Goal: Task Accomplishment & Management: Manage account settings

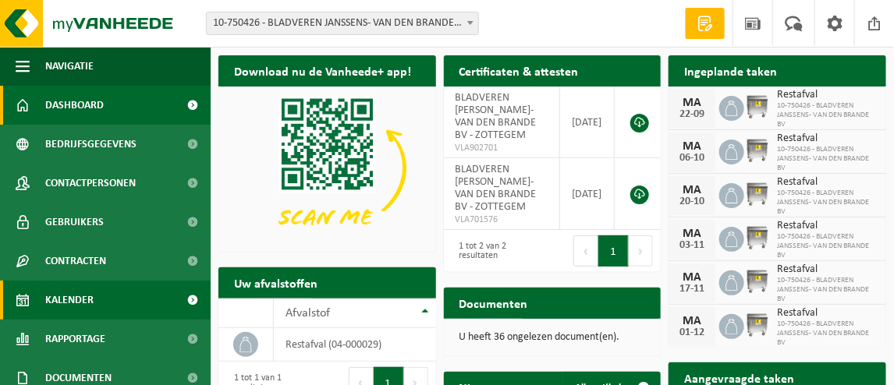
click at [90, 295] on span "Kalender" at bounding box center [69, 300] width 48 height 39
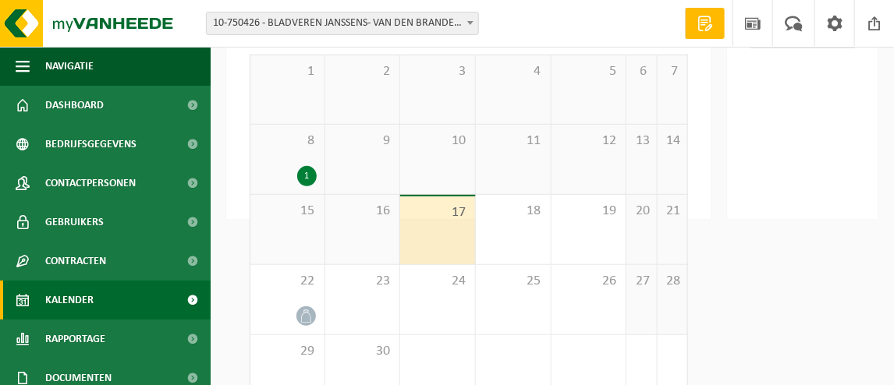
scroll to position [216, 0]
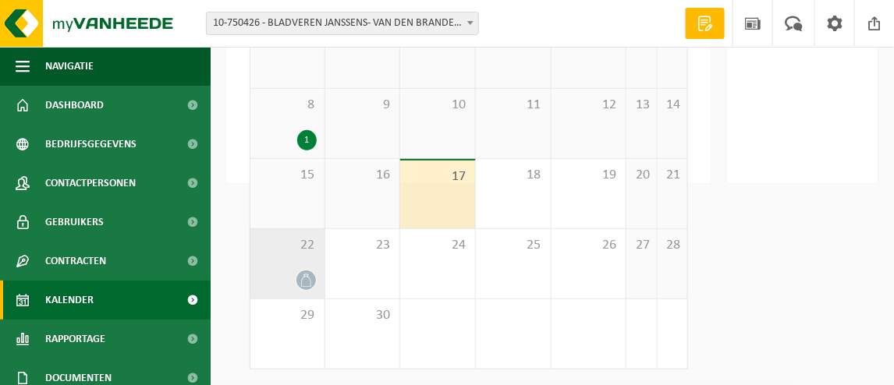
click at [299, 265] on div "22" at bounding box center [287, 263] width 74 height 69
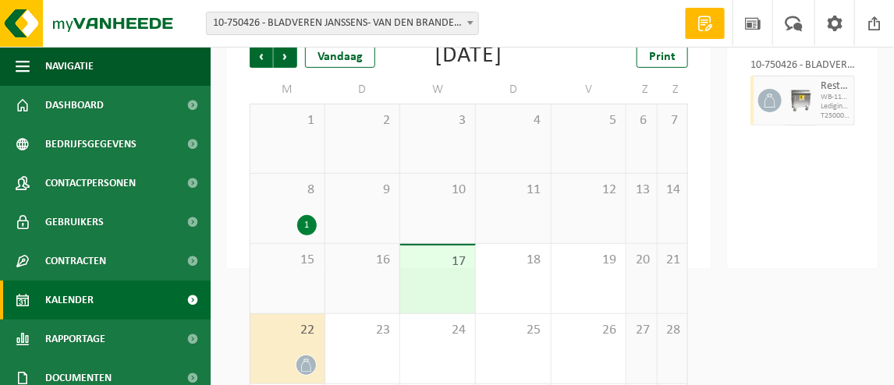
scroll to position [60, 0]
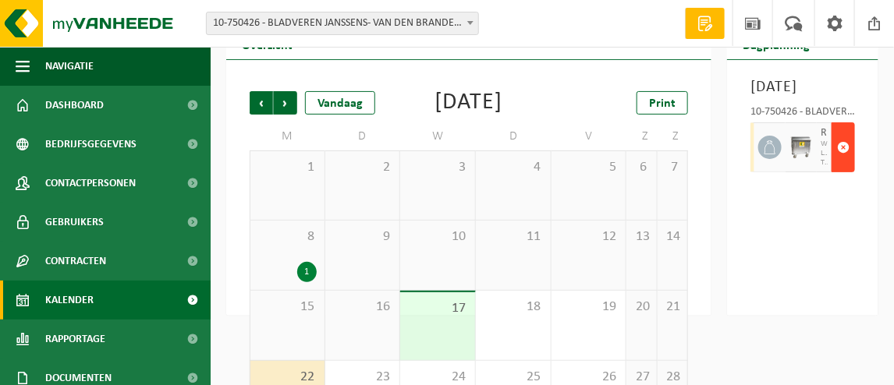
click at [843, 163] on span "button" at bounding box center [843, 147] width 12 height 31
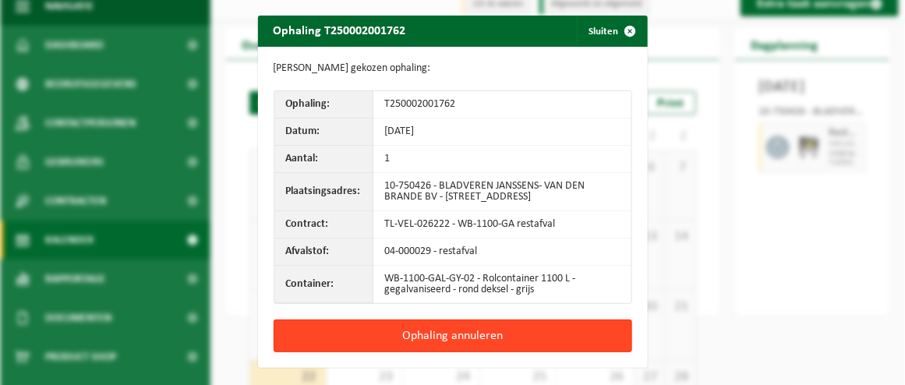
click at [436, 334] on button "Ophaling annuleren" at bounding box center [453, 336] width 359 height 33
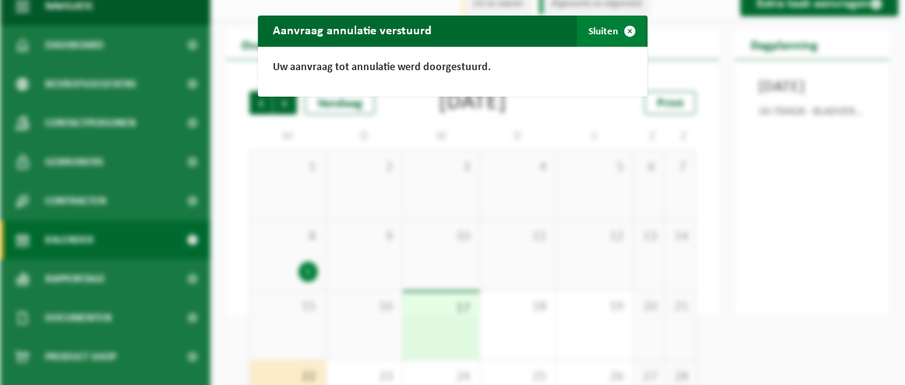
click at [626, 34] on span "button" at bounding box center [630, 31] width 31 height 31
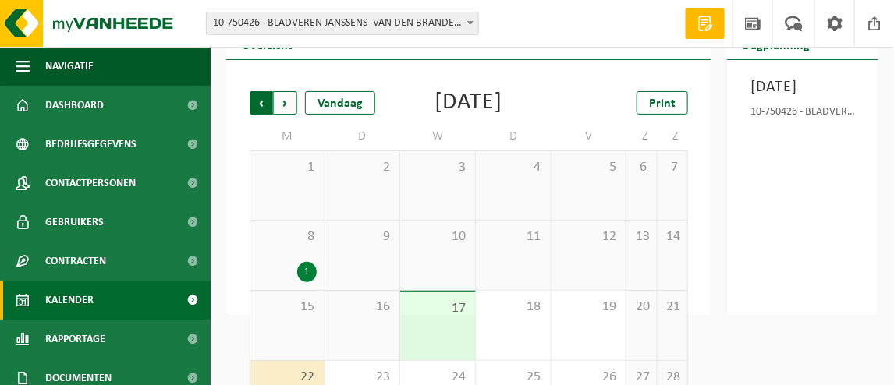
click at [282, 104] on span "Volgende" at bounding box center [285, 102] width 23 height 23
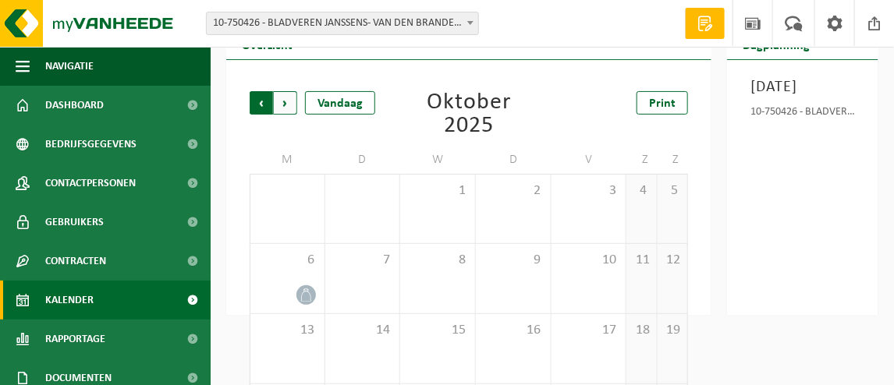
click at [282, 103] on span "Volgende" at bounding box center [285, 102] width 23 height 23
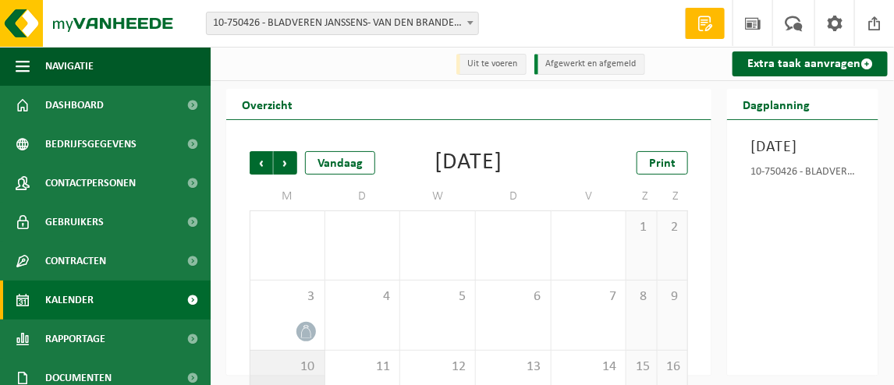
scroll to position [0, 0]
click at [872, 26] on span at bounding box center [873, 23] width 23 height 46
